Goal: Navigation & Orientation: Find specific page/section

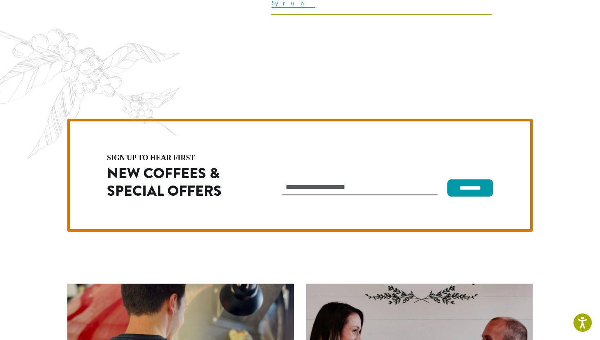
scroll to position [2306, 0]
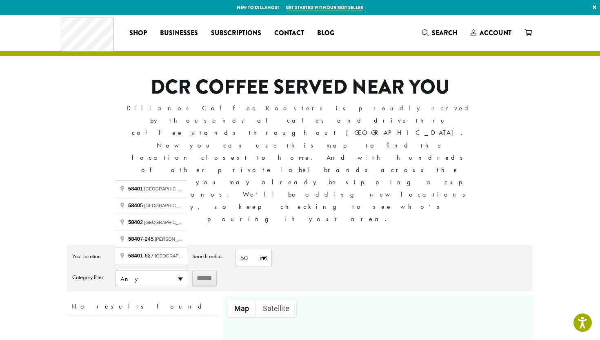
type input "*"
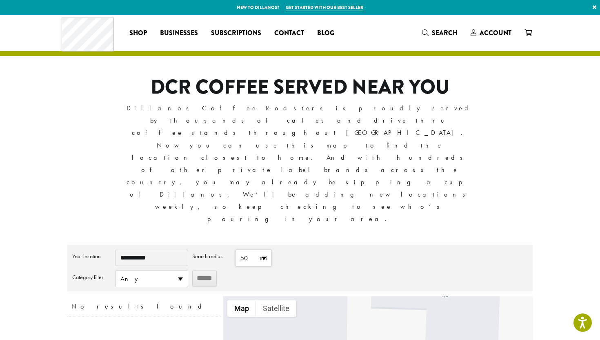
click at [268, 250] on span "50 mi" at bounding box center [253, 258] width 36 height 16
click at [201, 270] on input "******" at bounding box center [204, 278] width 24 height 16
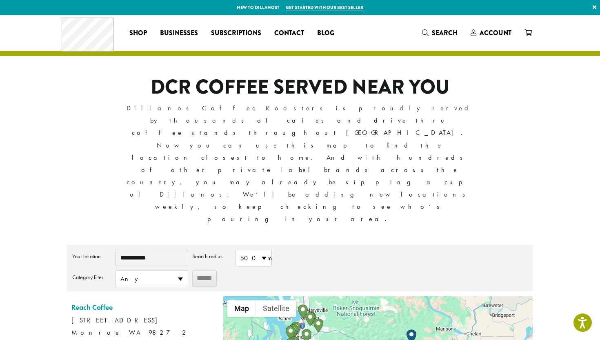
drag, startPoint x: 330, startPoint y: 273, endPoint x: 352, endPoint y: 268, distance: 22.7
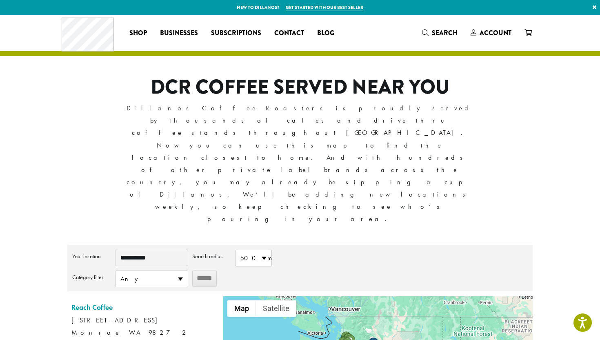
drag, startPoint x: 371, startPoint y: 294, endPoint x: 378, endPoint y: 293, distance: 7.8
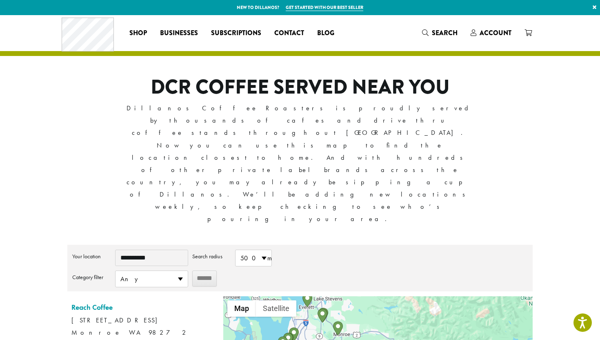
drag, startPoint x: 303, startPoint y: 268, endPoint x: 364, endPoint y: 282, distance: 62.8
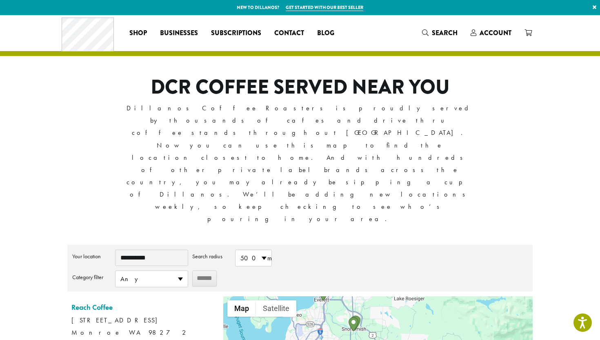
drag, startPoint x: 322, startPoint y: 275, endPoint x: 400, endPoint y: 337, distance: 99.6
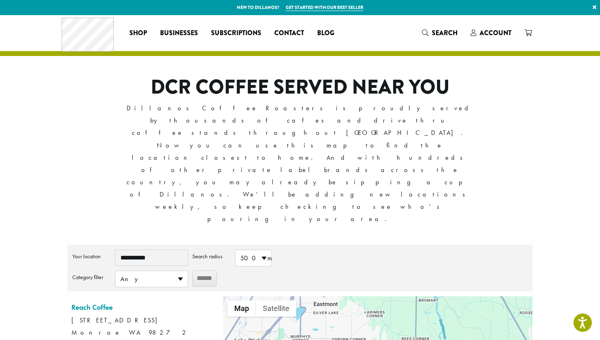
drag, startPoint x: 334, startPoint y: 267, endPoint x: 339, endPoint y: 339, distance: 71.6
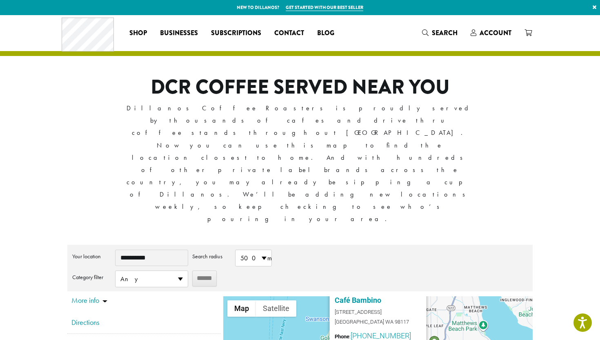
scroll to position [2507, 0]
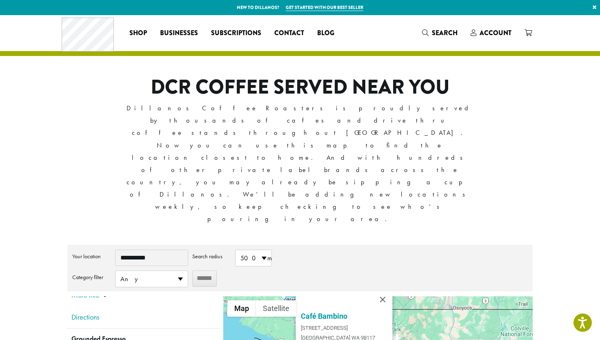
drag, startPoint x: 339, startPoint y: 298, endPoint x: 387, endPoint y: 297, distance: 48.6
click at [387, 289] on button "Close" at bounding box center [382, 299] width 20 height 20
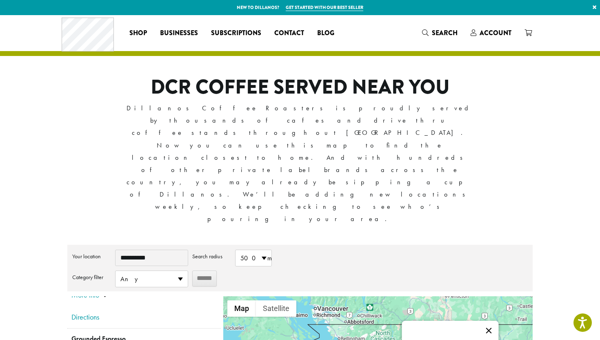
click at [489, 320] on button "Close" at bounding box center [489, 330] width 20 height 20
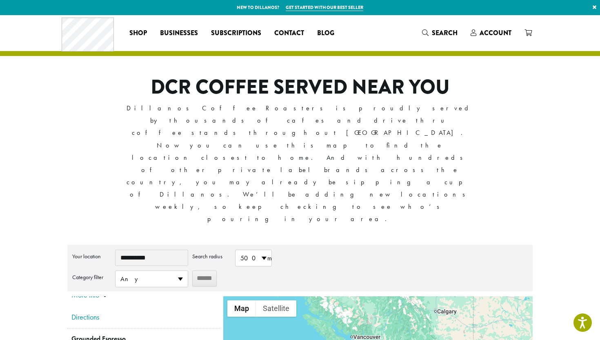
click at [171, 249] on input "**********" at bounding box center [151, 257] width 73 height 16
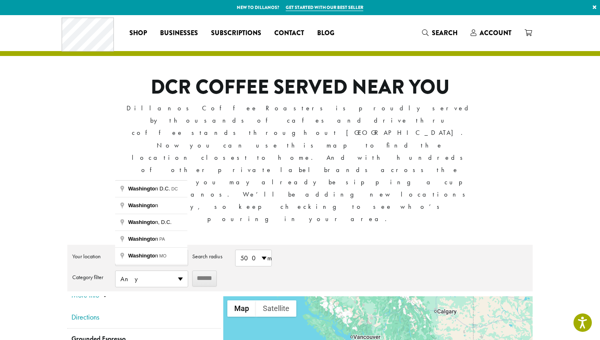
type input "*"
type input "*****"
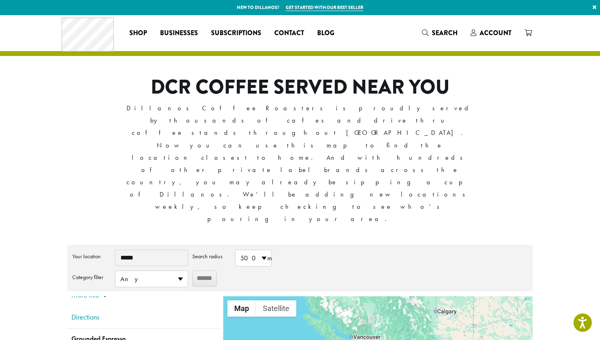
click at [209, 270] on input "******" at bounding box center [204, 278] width 24 height 16
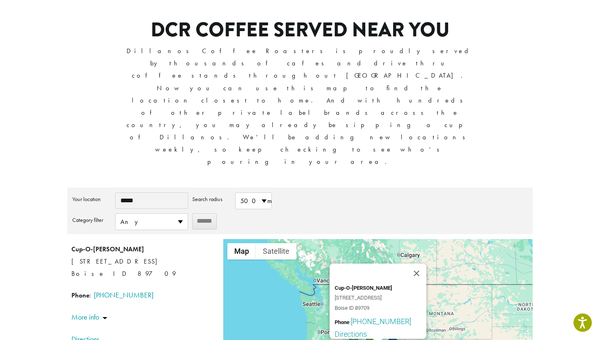
scroll to position [62, 0]
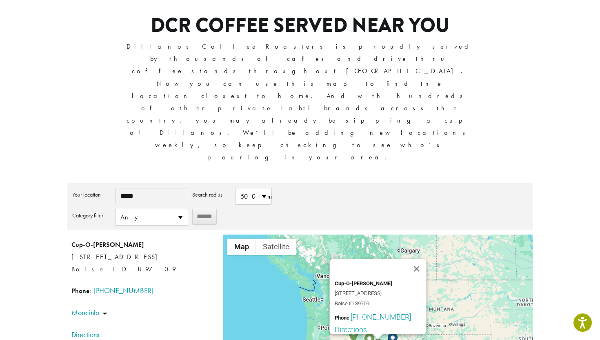
click at [353, 255] on div "Cup-O-[PERSON_NAME] [STREET_ADDRESS] Boise ID 89709 Phone : [PHONE_NUMBER] Dire…" at bounding box center [377, 305] width 309 height 143
click at [420, 259] on button "Close" at bounding box center [416, 269] width 20 height 20
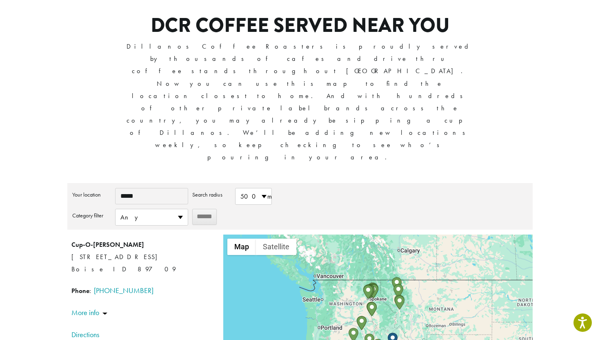
click at [377, 338] on img "Cup-O-Joe" at bounding box center [378, 345] width 10 height 14
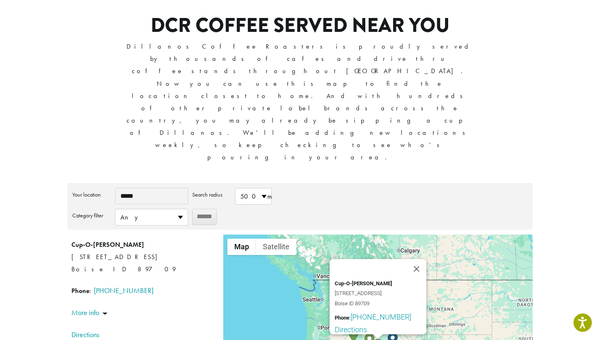
click at [368, 333] on img "Perk Beverage Company" at bounding box center [369, 340] width 10 height 14
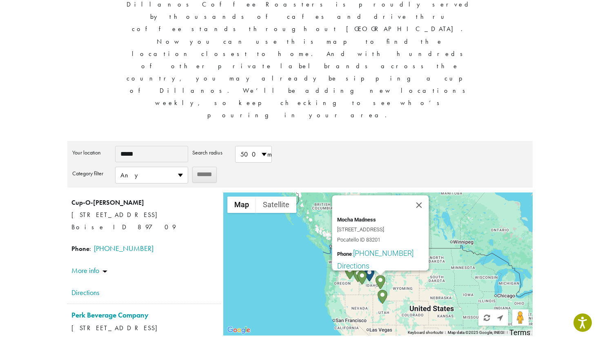
scroll to position [105, 0]
